Goal: Task Accomplishment & Management: Use online tool/utility

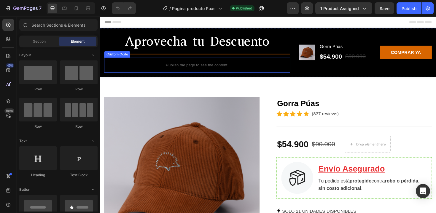
click at [180, 67] on p "Publish the page to see the content." at bounding box center [202, 68] width 197 height 6
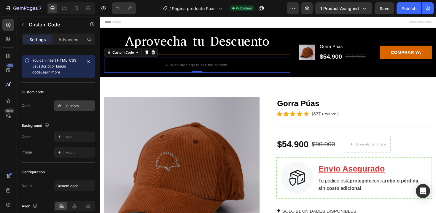
click at [66, 104] on div "Custom" at bounding box center [80, 105] width 28 height 5
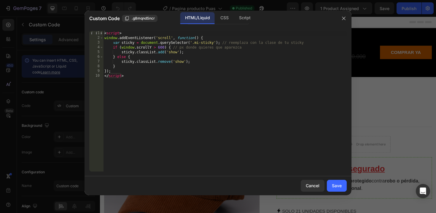
click at [374, 108] on div at bounding box center [218, 106] width 436 height 213
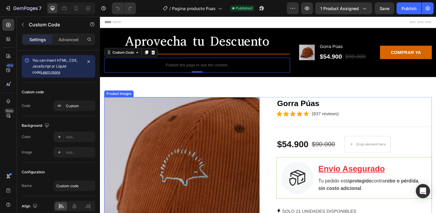
click at [153, 162] on img at bounding box center [186, 184] width 164 height 164
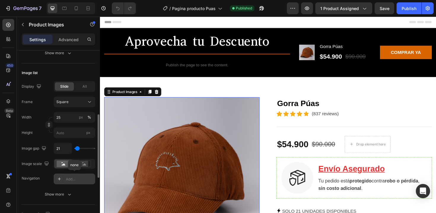
scroll to position [184, 0]
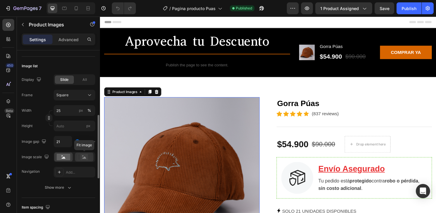
click at [83, 161] on div at bounding box center [84, 157] width 18 height 9
click at [63, 159] on rect at bounding box center [64, 157] width 14 height 7
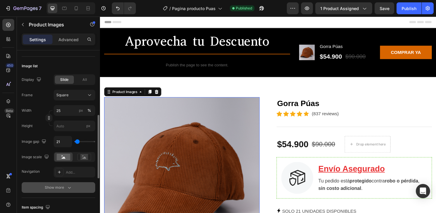
click at [65, 187] on div "Show more" at bounding box center [59, 188] width 28 height 6
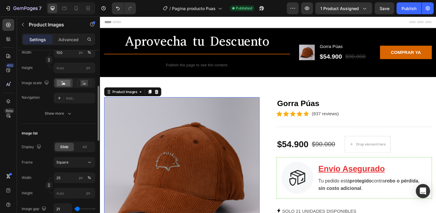
scroll to position [84, 0]
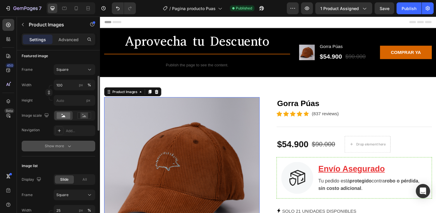
click at [63, 145] on div "Show more" at bounding box center [59, 146] width 28 height 6
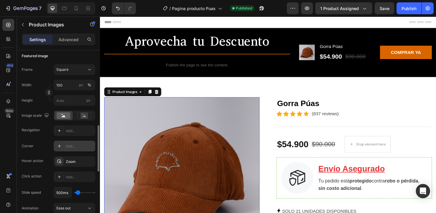
scroll to position [126, 0]
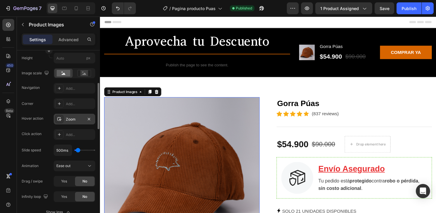
click at [72, 123] on div "Zoom" at bounding box center [74, 119] width 41 height 11
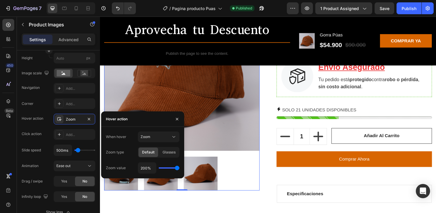
scroll to position [193, 0]
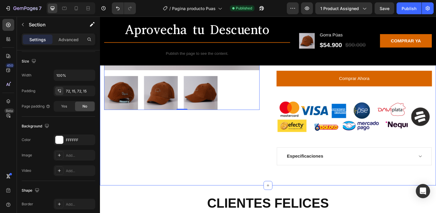
click at [270, 188] on div "Product Images 0 Gorra Púas (P) Title Icon Icon Icon Icon Icon Icon List Hoz (8…" at bounding box center [278, 42] width 356 height 308
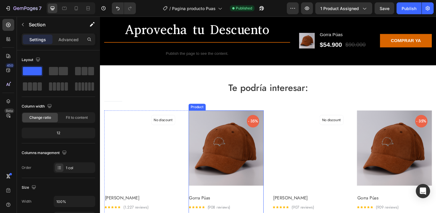
scroll to position [637, 0]
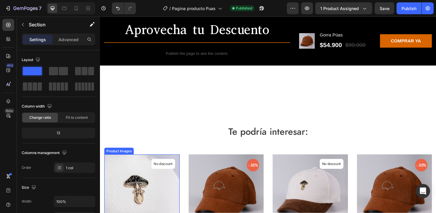
click at [136, 186] on img at bounding box center [144, 203] width 80 height 80
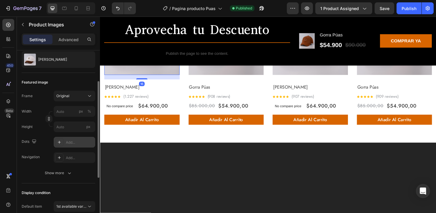
scroll to position [67, 0]
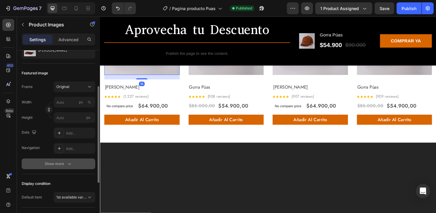
click at [55, 166] on div "Show more" at bounding box center [59, 164] width 28 height 6
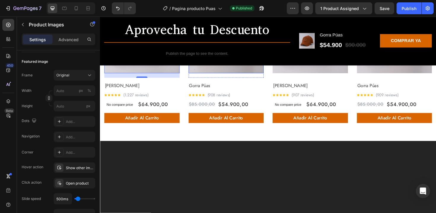
scroll to position [714, 0]
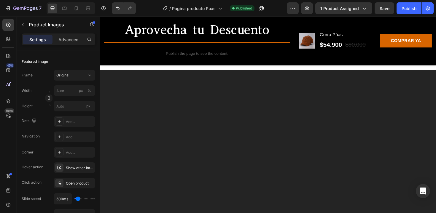
click at [79, 170] on div "Show other image" at bounding box center [74, 167] width 41 height 11
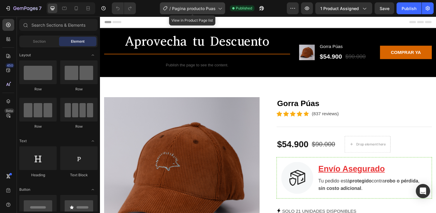
click at [214, 9] on span "Pagina producto Puas" at bounding box center [194, 8] width 44 height 6
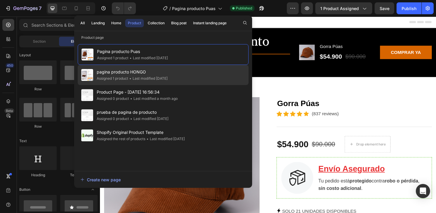
click at [139, 69] on span "pagina producto HONGO" at bounding box center [132, 71] width 71 height 7
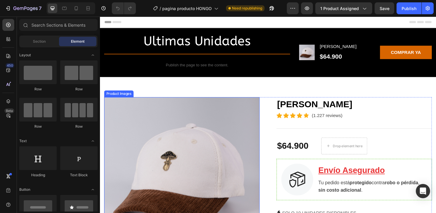
click at [187, 149] on img at bounding box center [186, 184] width 164 height 164
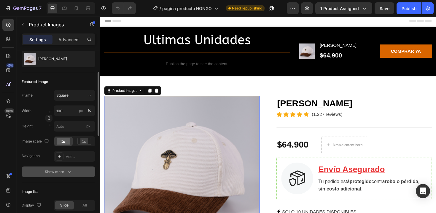
scroll to position [70, 0]
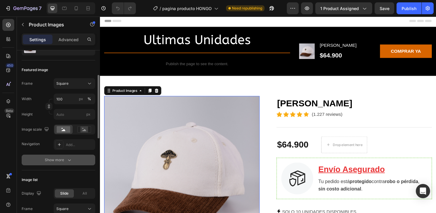
click at [48, 163] on div "Show more" at bounding box center [59, 160] width 28 height 6
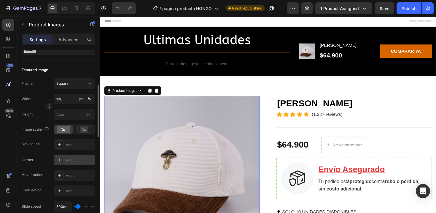
scroll to position [81, 0]
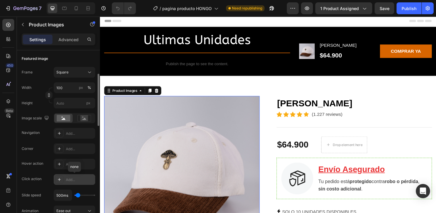
click at [58, 177] on div at bounding box center [59, 179] width 8 height 8
click at [43, 163] on div "Hover action Add..." at bounding box center [58, 164] width 73 height 11
click at [60, 165] on icon at bounding box center [59, 164] width 5 height 5
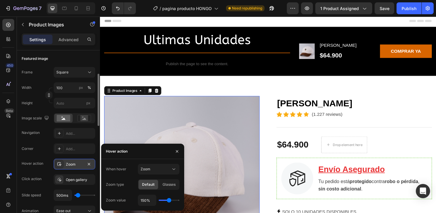
type input "170%"
type input "170"
type input "180%"
drag, startPoint x: 169, startPoint y: 201, endPoint x: 173, endPoint y: 201, distance: 4.2
type input "180"
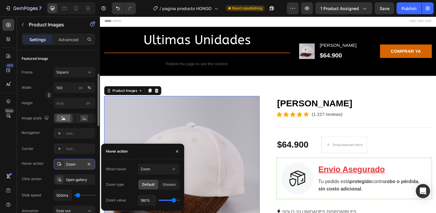
click at [173, 201] on input "range" at bounding box center [169, 200] width 21 height 1
type input "200%"
drag, startPoint x: 175, startPoint y: 201, endPoint x: 184, endPoint y: 200, distance: 9.4
type input "200"
click at [179, 200] on input "range" at bounding box center [169, 200] width 21 height 1
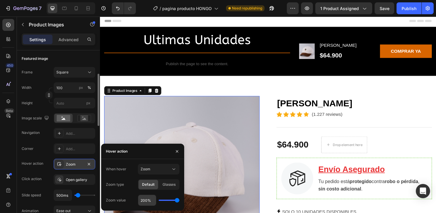
click at [144, 200] on input "200%" at bounding box center [147, 200] width 18 height 11
click at [143, 200] on input "200%" at bounding box center [147, 200] width 18 height 11
type input "00%"
type input "100"
type input "300%"
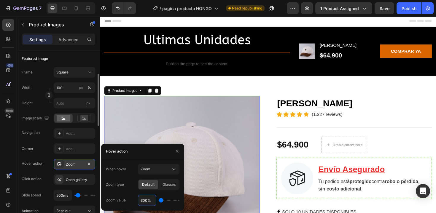
type input "200"
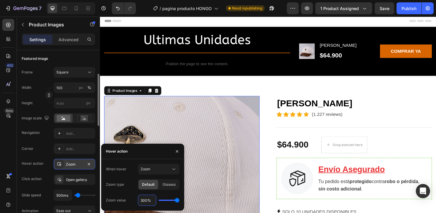
type input "00%"
type input "100"
type input "200%"
type input "200"
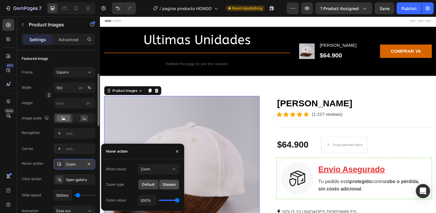
click at [174, 185] on span "Glasses" at bounding box center [168, 184] width 13 height 5
click at [177, 153] on icon "button" at bounding box center [177, 151] width 5 height 5
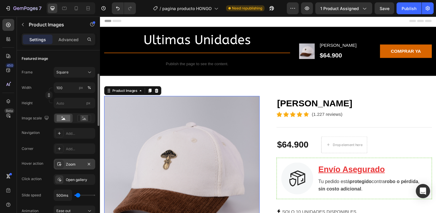
click at [72, 167] on div "Zoom" at bounding box center [74, 164] width 41 height 11
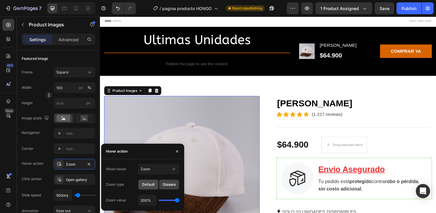
click at [153, 186] on span "Default" at bounding box center [148, 184] width 12 height 5
click at [157, 172] on button "Zoom" at bounding box center [158, 169] width 41 height 11
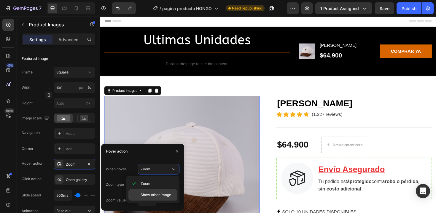
click at [153, 196] on span "Show other image" at bounding box center [155, 194] width 31 height 5
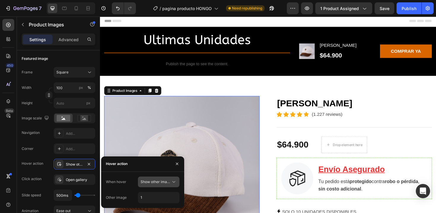
click at [165, 179] on span "Show other image" at bounding box center [155, 181] width 30 height 5
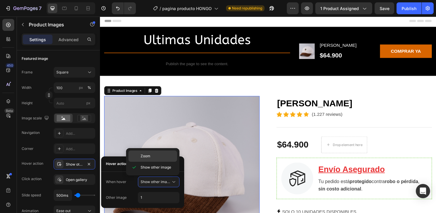
click at [159, 154] on p "Zoom" at bounding box center [157, 155] width 34 height 5
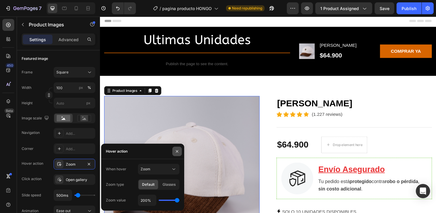
click at [176, 151] on icon "button" at bounding box center [177, 151] width 5 height 5
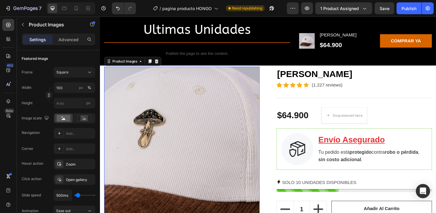
scroll to position [57, 0]
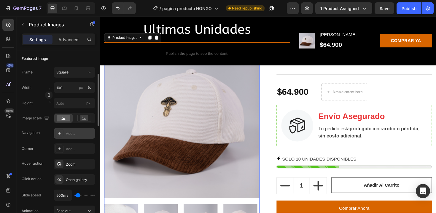
click at [76, 130] on div "Add..." at bounding box center [74, 133] width 41 height 11
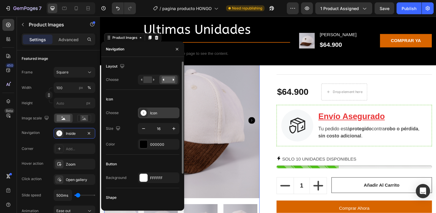
click at [142, 113] on icon at bounding box center [143, 113] width 6 height 6
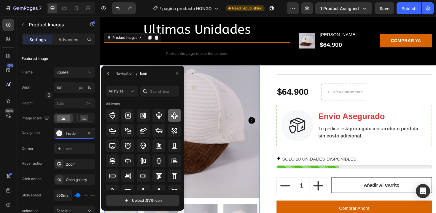
click at [172, 115] on icon at bounding box center [174, 115] width 7 height 7
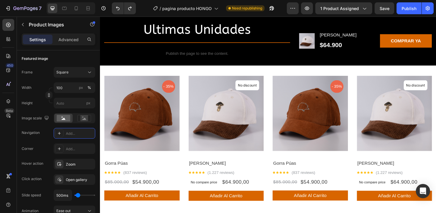
scroll to position [725, 0]
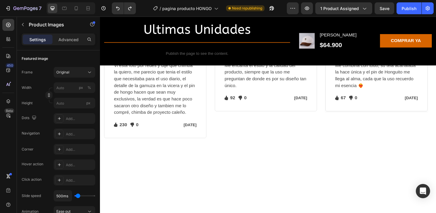
scroll to position [447, 0]
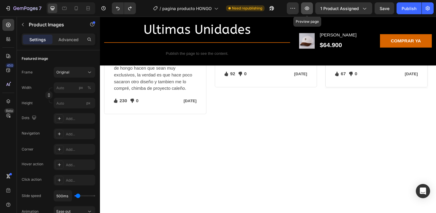
click at [304, 9] on button "button" at bounding box center [307, 8] width 12 height 12
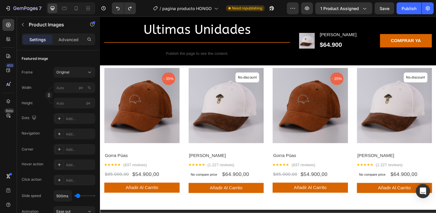
scroll to position [741, 0]
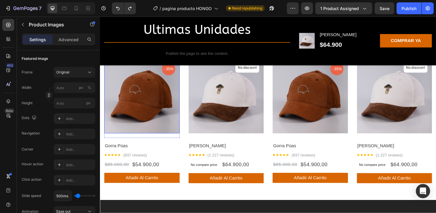
click at [169, 112] on img at bounding box center [144, 101] width 80 height 80
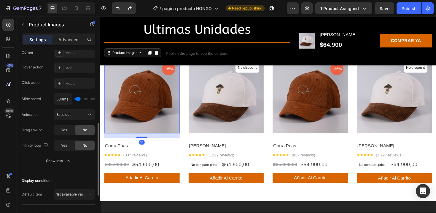
scroll to position [120, 0]
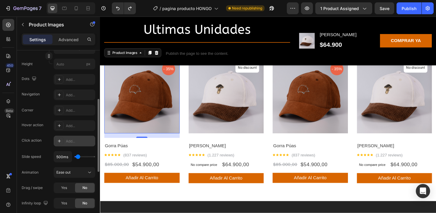
click at [65, 145] on div "Add..." at bounding box center [74, 141] width 41 height 11
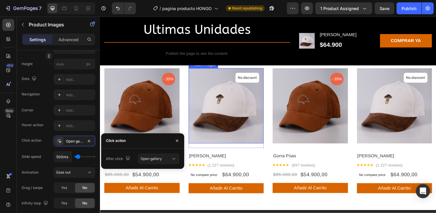
scroll to position [736, 0]
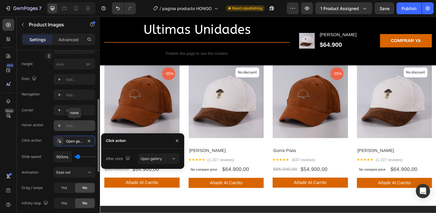
click at [67, 124] on div "Add..." at bounding box center [80, 125] width 28 height 5
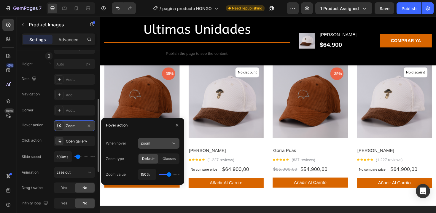
click at [157, 144] on div "Zoom" at bounding box center [155, 143] width 30 height 5
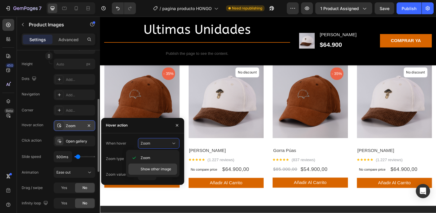
click at [155, 171] on span "Show other image" at bounding box center [155, 169] width 31 height 5
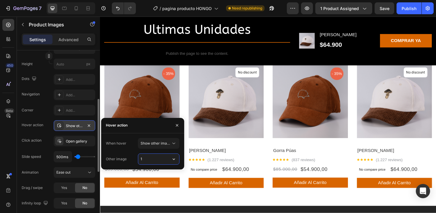
click at [159, 159] on input "1" at bounding box center [158, 159] width 41 height 11
type input "2"
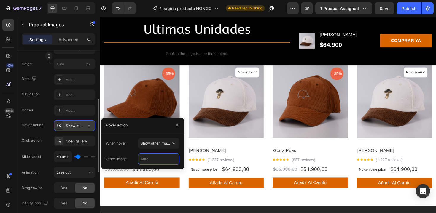
type input "3"
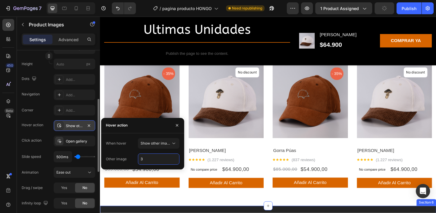
click at [186, 213] on div "Te podría interesar: Heading Title Line Row Product Images - 35% Product Badge …" at bounding box center [278, 116] width 356 height 201
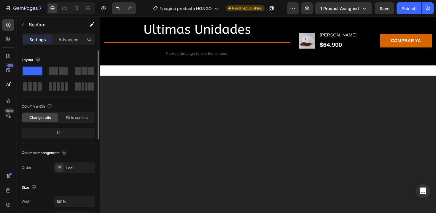
scroll to position [718, 0]
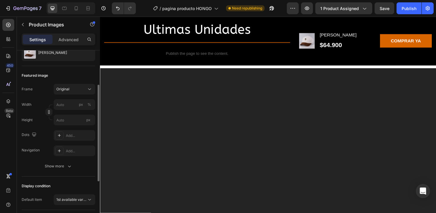
scroll to position [76, 0]
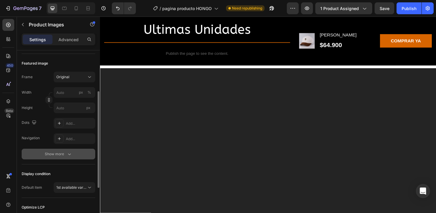
click at [71, 155] on icon "button" at bounding box center [69, 154] width 6 height 6
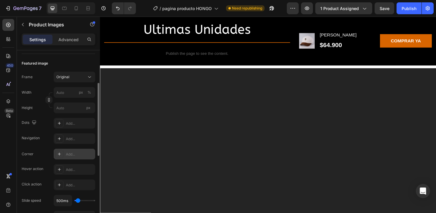
scroll to position [117, 0]
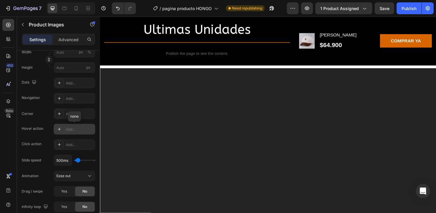
click at [59, 131] on icon at bounding box center [59, 129] width 5 height 5
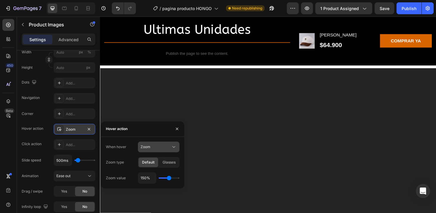
click at [161, 145] on div "Zoom" at bounding box center [155, 146] width 30 height 5
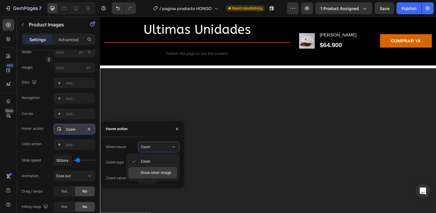
click at [159, 174] on span "Show other image" at bounding box center [155, 172] width 31 height 5
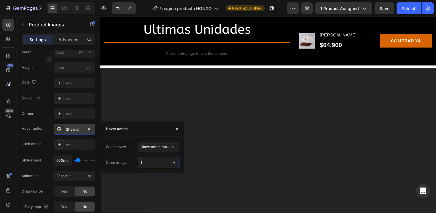
click at [144, 164] on input "1" at bounding box center [158, 162] width 41 height 11
click at [177, 162] on button "button" at bounding box center [173, 162] width 11 height 11
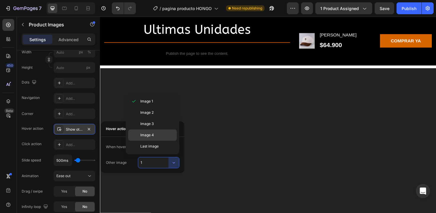
click at [154, 137] on p "Image 4" at bounding box center [157, 134] width 34 height 5
type input "4"
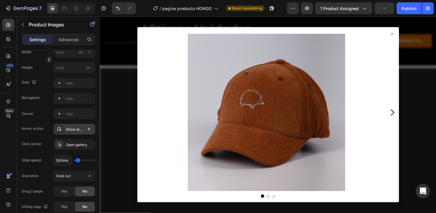
click at [406, 33] on icon at bounding box center [408, 35] width 5 height 5
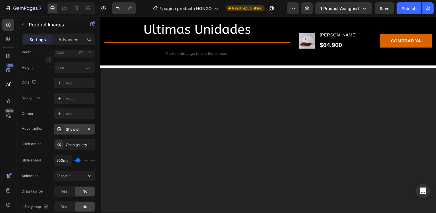
click at [68, 113] on div "Add..." at bounding box center [80, 113] width 28 height 5
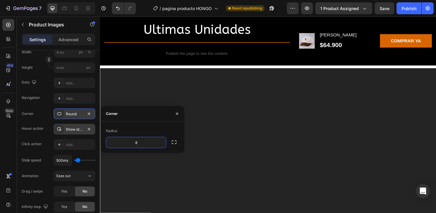
type input "6"
type input "8"
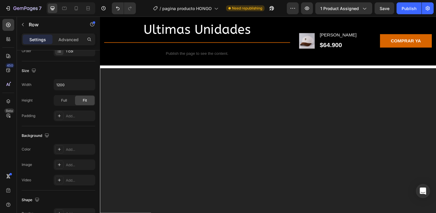
scroll to position [0, 0]
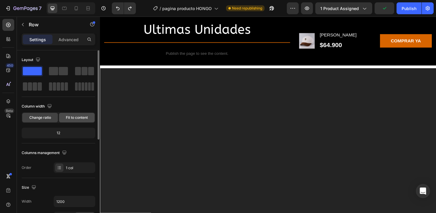
click at [68, 119] on span "Fit to content" at bounding box center [77, 117] width 22 height 5
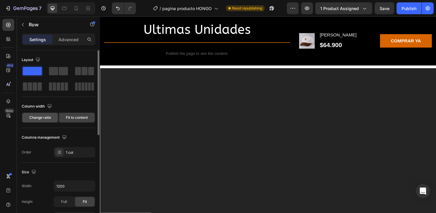
click at [50, 120] on span "Change ratio" at bounding box center [40, 117] width 22 height 5
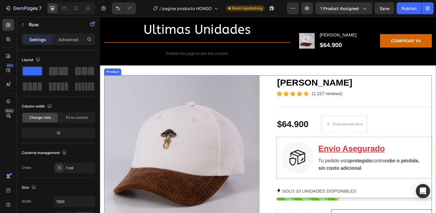
scroll to position [48, 0]
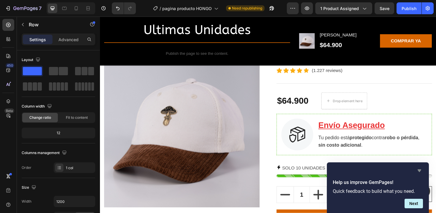
click at [418, 171] on icon "Hide survey" at bounding box center [419, 170] width 4 height 3
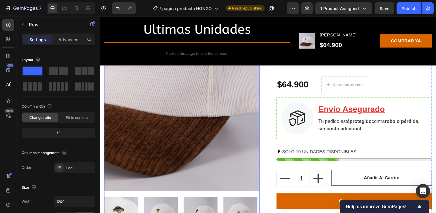
scroll to position [96, 0]
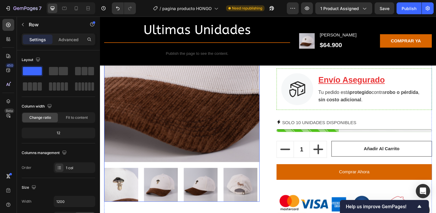
click at [178, 124] on img at bounding box center [186, 88] width 164 height 164
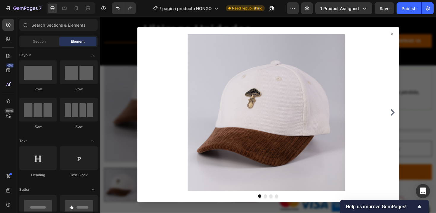
click at [406, 36] on icon at bounding box center [408, 35] width 5 height 5
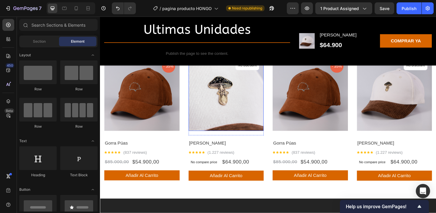
scroll to position [692, 0]
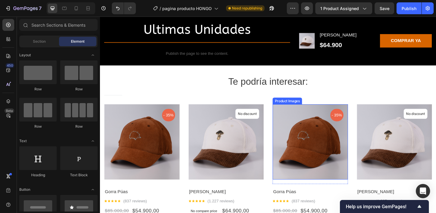
click at [334, 132] on img at bounding box center [322, 150] width 80 height 80
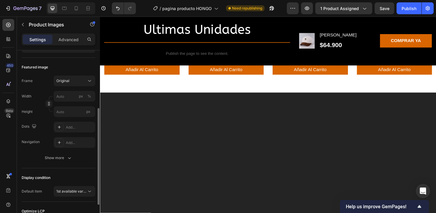
scroll to position [126, 0]
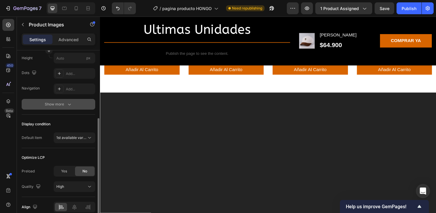
click at [57, 101] on div "Show more" at bounding box center [59, 104] width 28 height 6
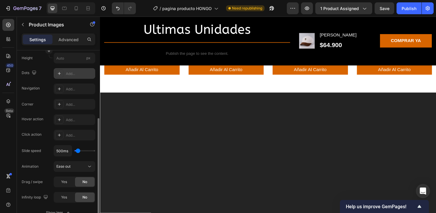
click at [57, 73] on icon at bounding box center [59, 73] width 5 height 5
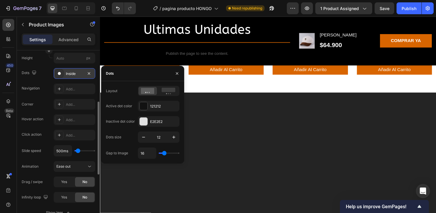
click at [58, 75] on icon at bounding box center [59, 73] width 5 height 5
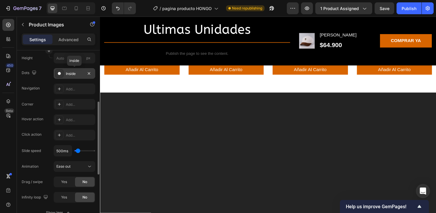
click at [58, 75] on icon at bounding box center [59, 73] width 5 height 5
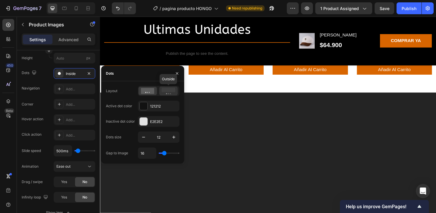
click at [172, 93] on icon at bounding box center [168, 91] width 14 height 7
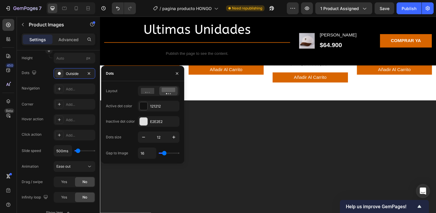
type input "33"
type input "34"
drag, startPoint x: 164, startPoint y: 154, endPoint x: 168, endPoint y: 153, distance: 3.7
type input "34"
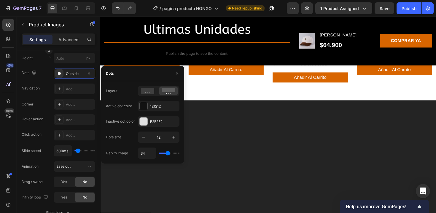
click at [168, 153] on input "range" at bounding box center [169, 153] width 21 height 1
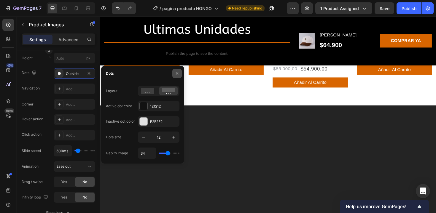
click at [177, 73] on icon "button" at bounding box center [177, 73] width 2 height 2
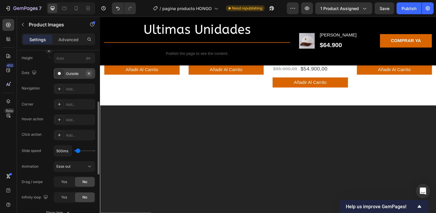
click at [91, 73] on button "button" at bounding box center [88, 73] width 7 height 7
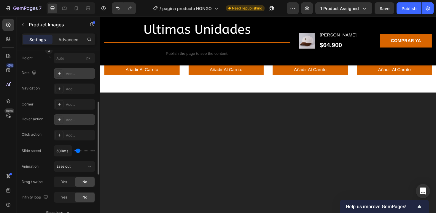
click at [72, 118] on div "Add..." at bounding box center [80, 119] width 28 height 5
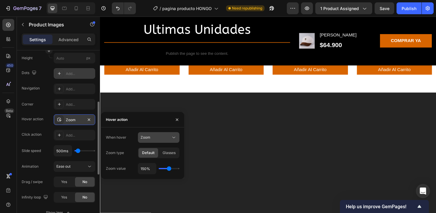
click at [159, 137] on div "Zoom" at bounding box center [155, 137] width 30 height 5
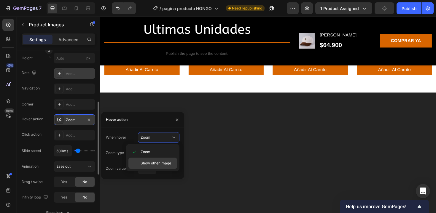
click at [155, 161] on span "Show other image" at bounding box center [155, 163] width 31 height 5
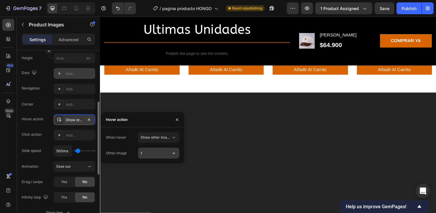
click at [148, 149] on input "1" at bounding box center [158, 153] width 41 height 11
type input "3"
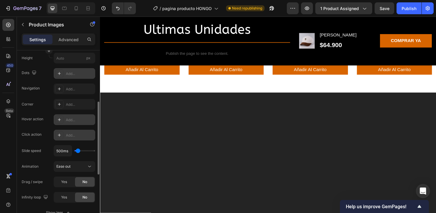
click at [81, 132] on div "Add..." at bounding box center [74, 135] width 41 height 11
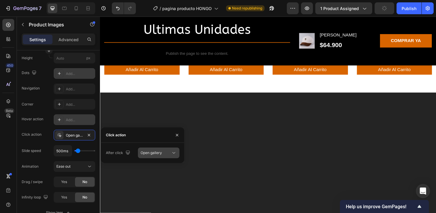
click at [157, 155] on span "Open gallery" at bounding box center [150, 152] width 21 height 5
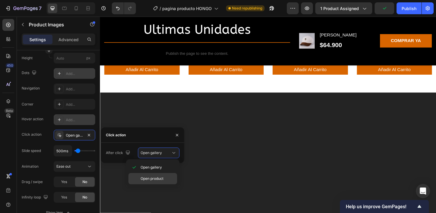
click at [151, 178] on span "Open product" at bounding box center [151, 178] width 23 height 5
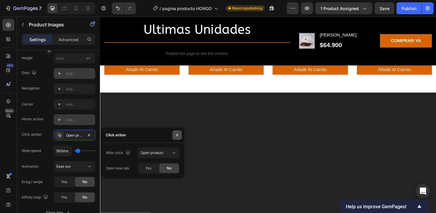
click at [177, 133] on icon "button" at bounding box center [177, 135] width 5 height 5
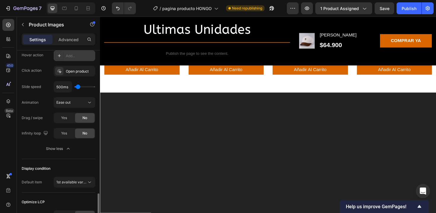
scroll to position [237, 0]
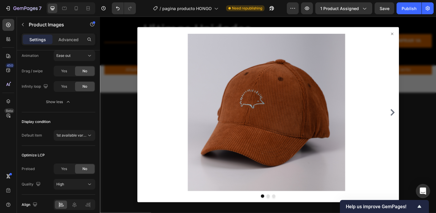
click at [407, 118] on icon "Carousel Next Arrow" at bounding box center [409, 118] width 7 height 7
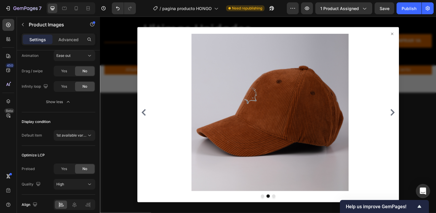
click at [407, 118] on icon "Carousel Next Arrow" at bounding box center [409, 118] width 7 height 7
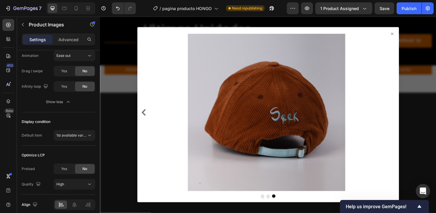
click at [407, 118] on div at bounding box center [278, 118] width 272 height 167
click at [316, 98] on img at bounding box center [275, 118] width 235 height 167
drag, startPoint x: 405, startPoint y: 33, endPoint x: 335, endPoint y: 70, distance: 78.7
click at [406, 33] on icon at bounding box center [408, 35] width 5 height 5
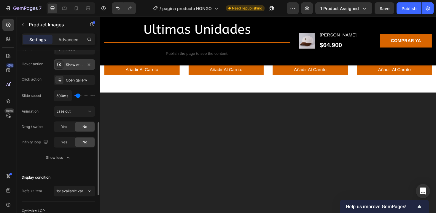
scroll to position [172, 0]
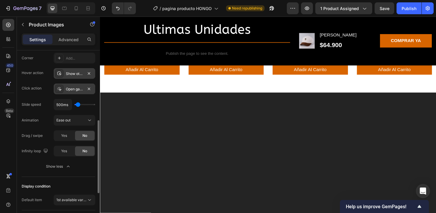
click at [65, 87] on div "Open gallery" at bounding box center [74, 89] width 41 height 11
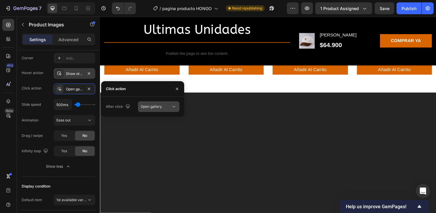
click at [154, 106] on span "Open gallery" at bounding box center [150, 106] width 21 height 4
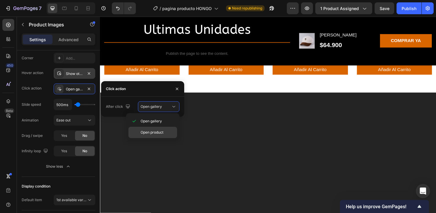
click at [158, 129] on div "Open product" at bounding box center [152, 132] width 49 height 11
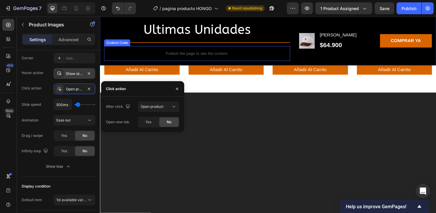
click at [196, 58] on p "Publish the page to see the content." at bounding box center [202, 56] width 197 height 6
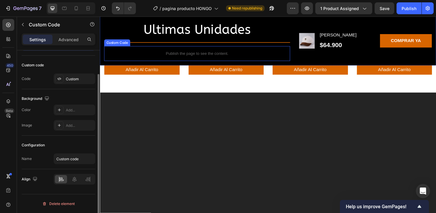
scroll to position [0, 0]
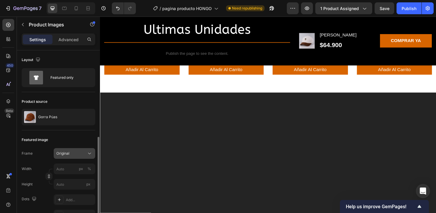
scroll to position [56, 0]
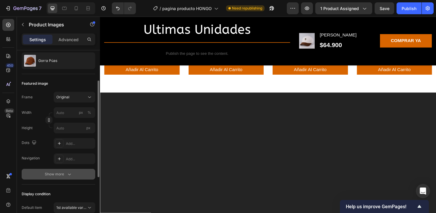
click at [60, 179] on div "Featured image Frame Original Width px % Height px Dots Add... Navigation Add..…" at bounding box center [58, 129] width 73 height 111
click at [61, 177] on div "Show more" at bounding box center [59, 174] width 28 height 6
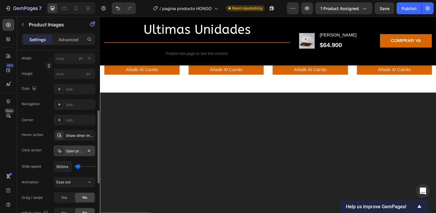
scroll to position [161, 0]
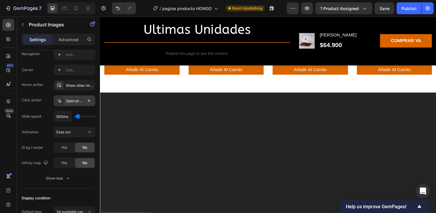
click at [69, 104] on div "Open product" at bounding box center [74, 100] width 41 height 11
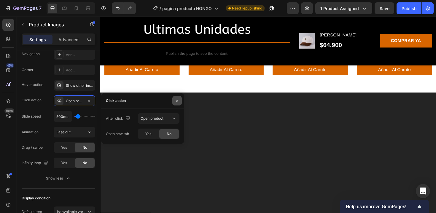
click at [175, 98] on icon "button" at bounding box center [177, 100] width 5 height 5
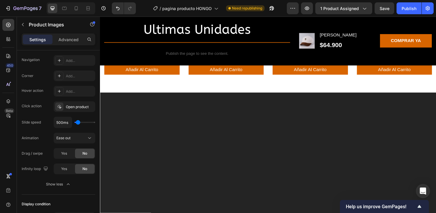
click at [57, 107] on icon at bounding box center [59, 106] width 5 height 5
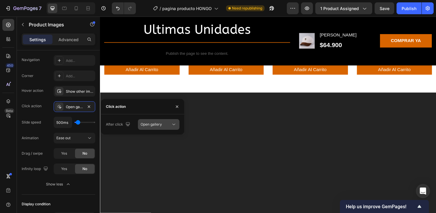
click at [167, 125] on div "Open gallery" at bounding box center [155, 124] width 30 height 5
click at [156, 149] on span "Open product" at bounding box center [151, 150] width 23 height 5
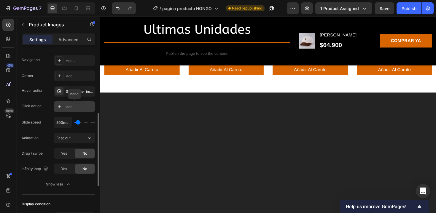
click at [66, 108] on div "Add..." at bounding box center [80, 106] width 28 height 5
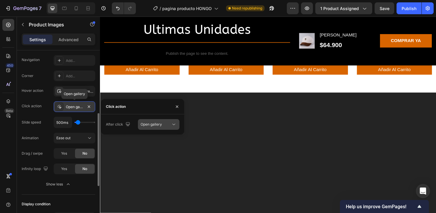
click at [157, 129] on button "Open gallery" at bounding box center [158, 124] width 41 height 11
click at [153, 154] on div "Open product" at bounding box center [152, 150] width 49 height 11
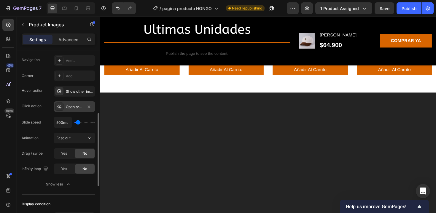
click at [89, 90] on div "Add..." at bounding box center [80, 91] width 28 height 5
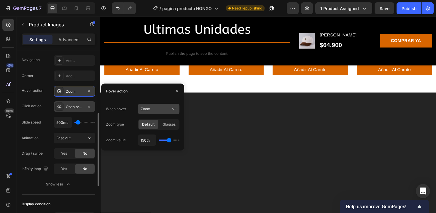
click at [167, 114] on button "Zoom" at bounding box center [158, 109] width 41 height 11
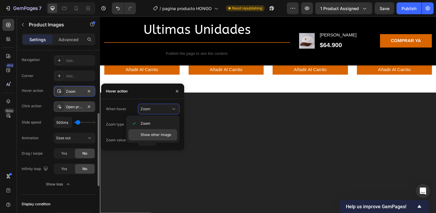
click at [160, 133] on span "Show other image" at bounding box center [155, 134] width 31 height 5
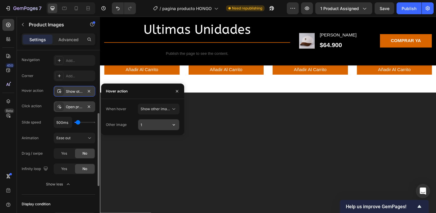
click at [155, 124] on input "1" at bounding box center [158, 124] width 41 height 11
type input "3"
type input "4"
click at [180, 90] on button "button" at bounding box center [176, 91] width 9 height 9
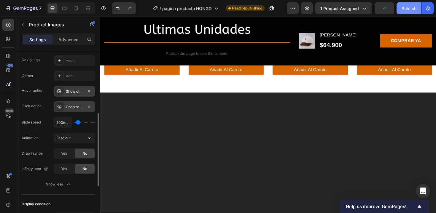
click at [406, 7] on div "Publish" at bounding box center [408, 8] width 15 height 6
